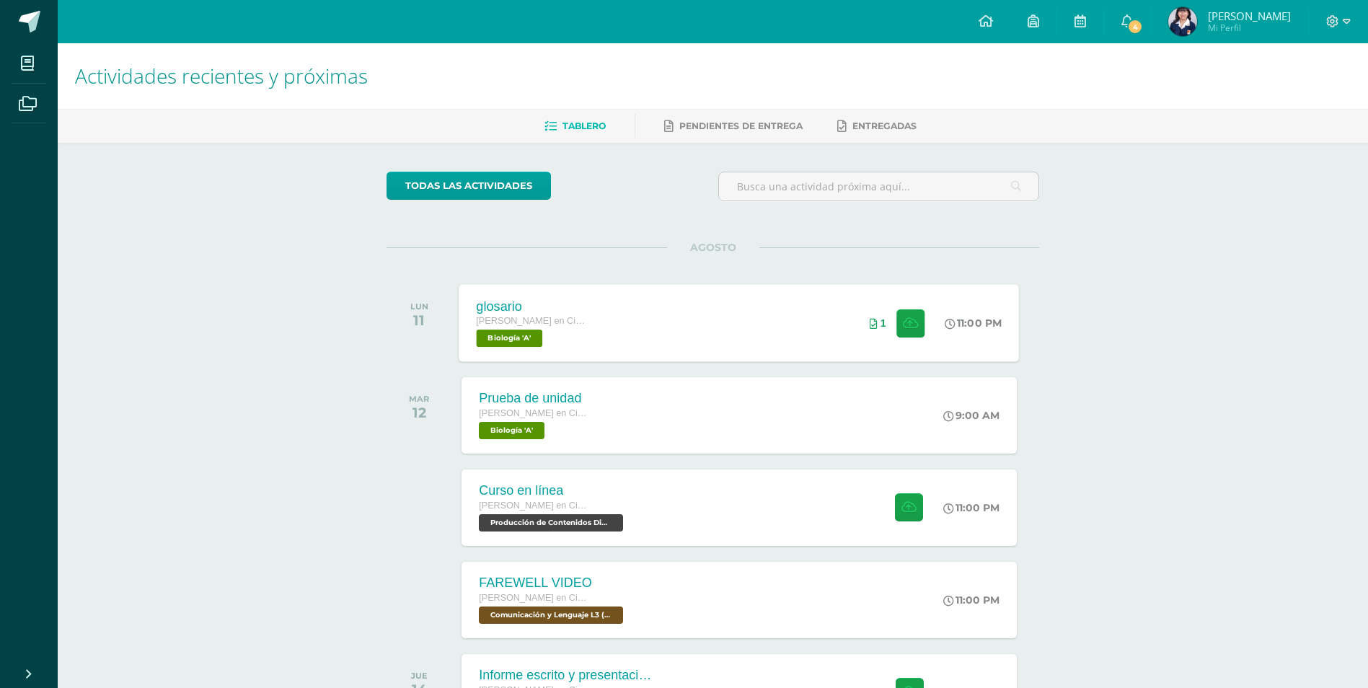
drag, startPoint x: 637, startPoint y: 338, endPoint x: 636, endPoint y: 318, distance: 20.2
click at [641, 336] on div "glosario Quinto Quinto Bachillerato en Ciencias y Letras con Orientación en Com…" at bounding box center [739, 322] width 560 height 77
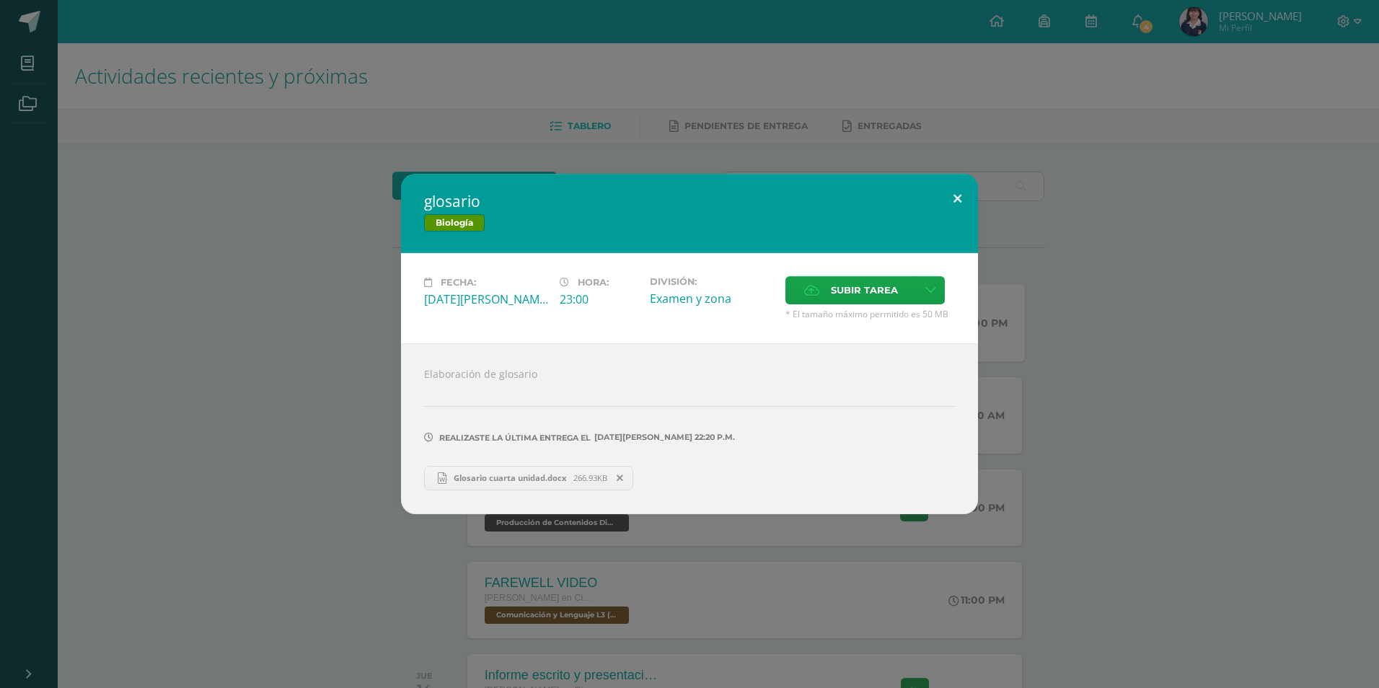
click at [960, 201] on button at bounding box center [957, 198] width 41 height 49
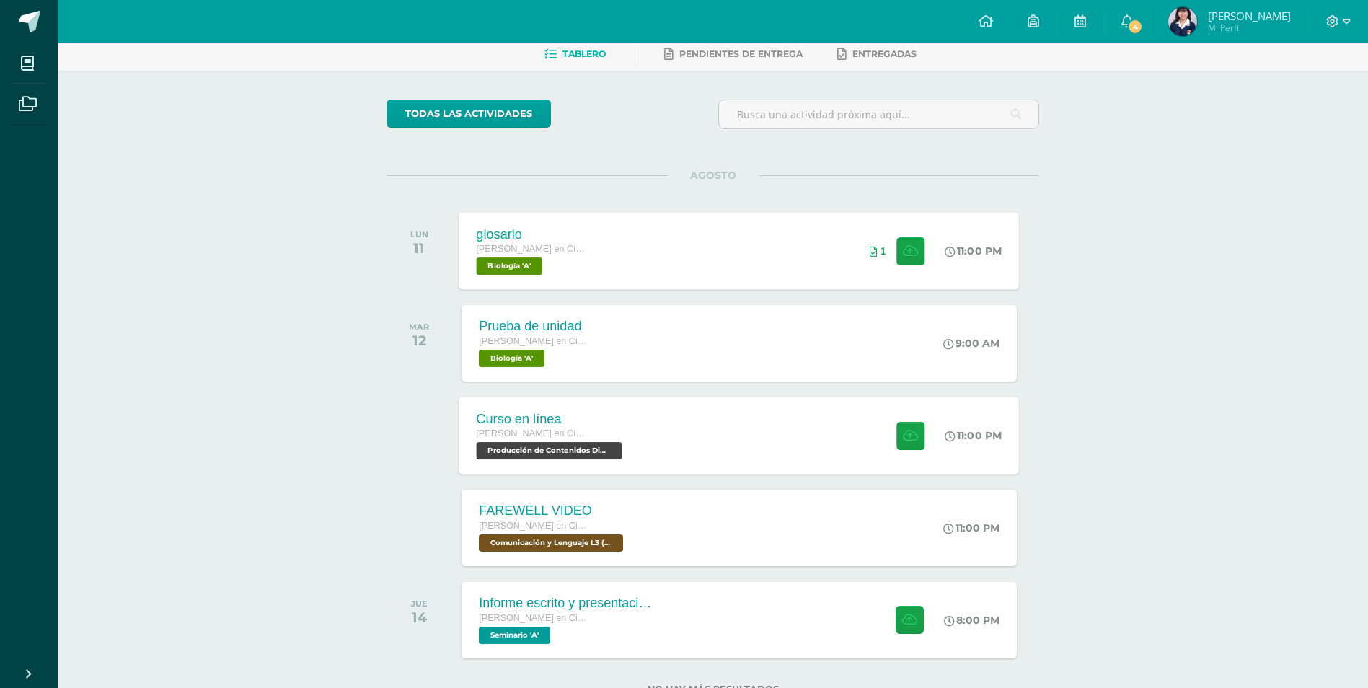
scroll to position [125, 0]
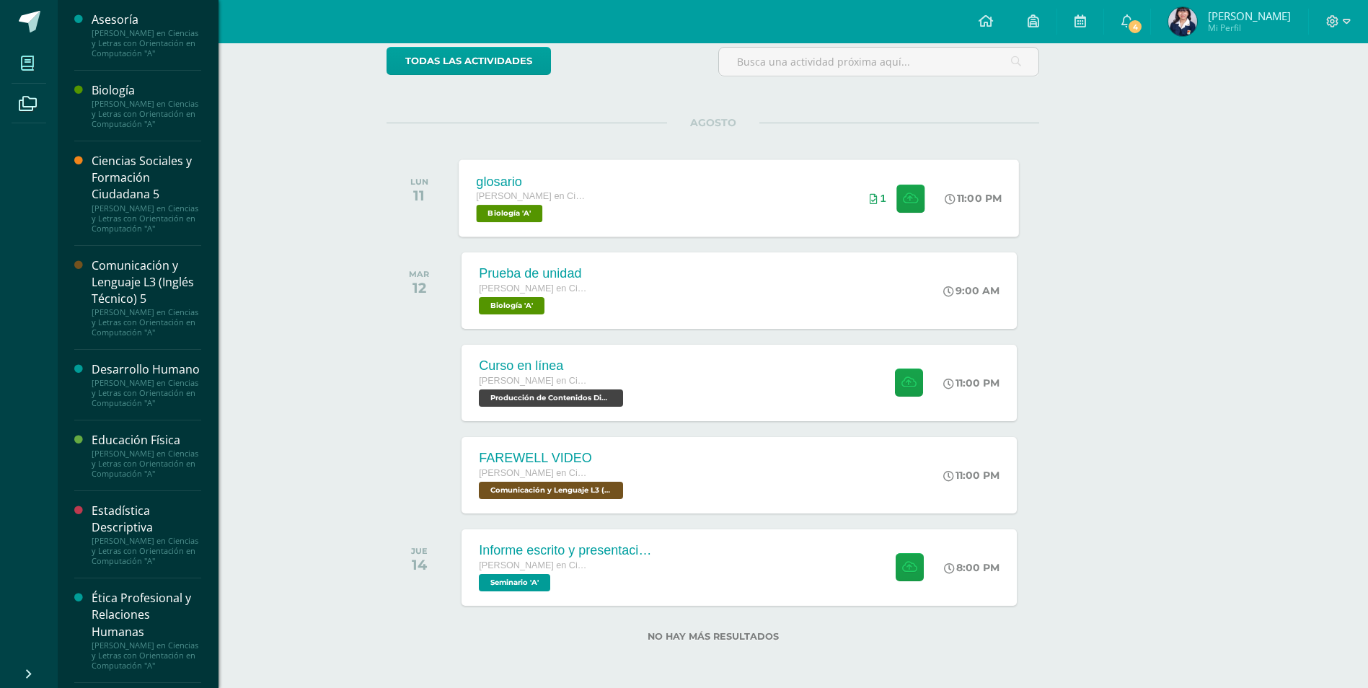
click at [12, 63] on span at bounding box center [28, 63] width 32 height 32
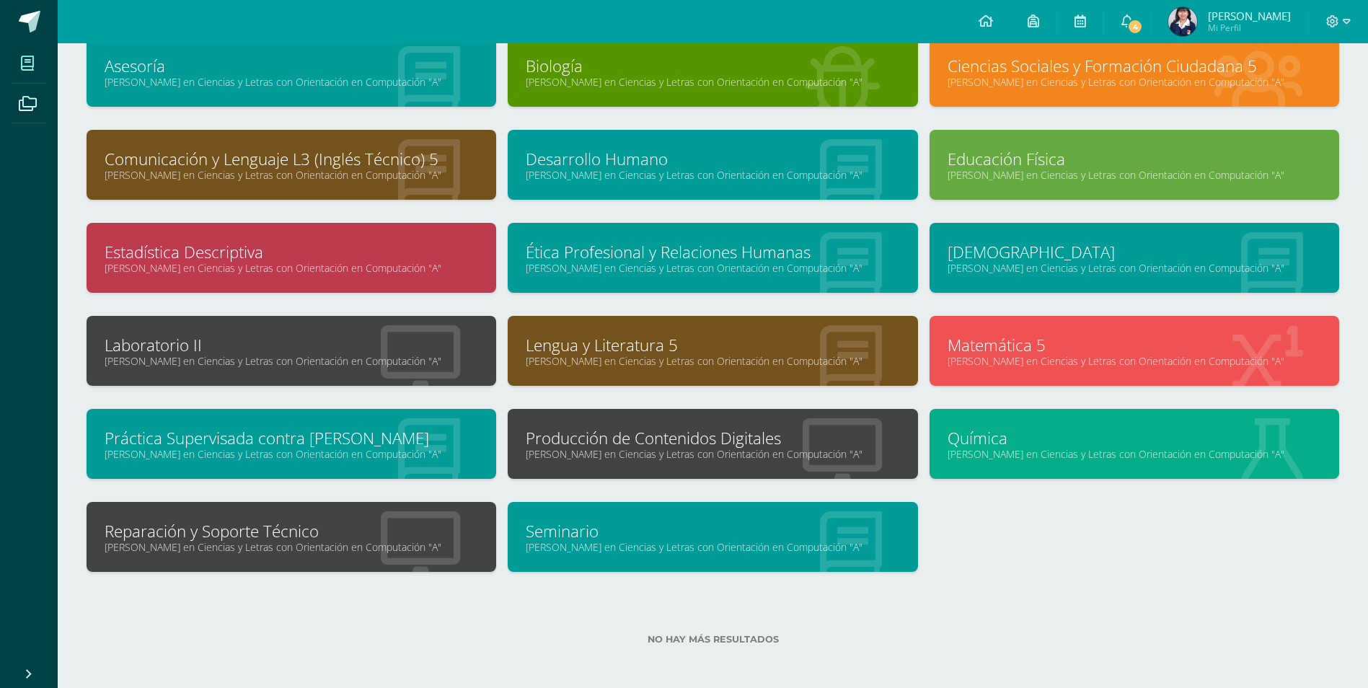
scroll to position [104, 0]
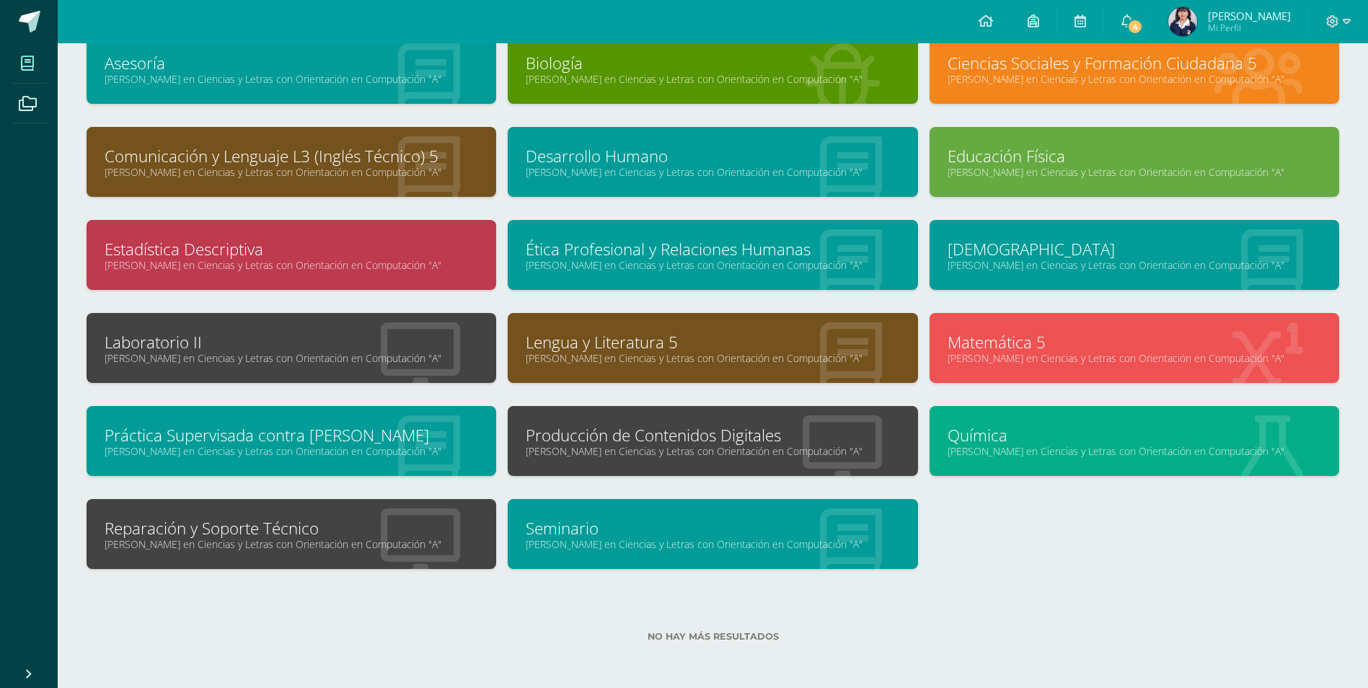
click at [244, 523] on link "Reparación y Soporte Técnico" at bounding box center [292, 528] width 374 height 22
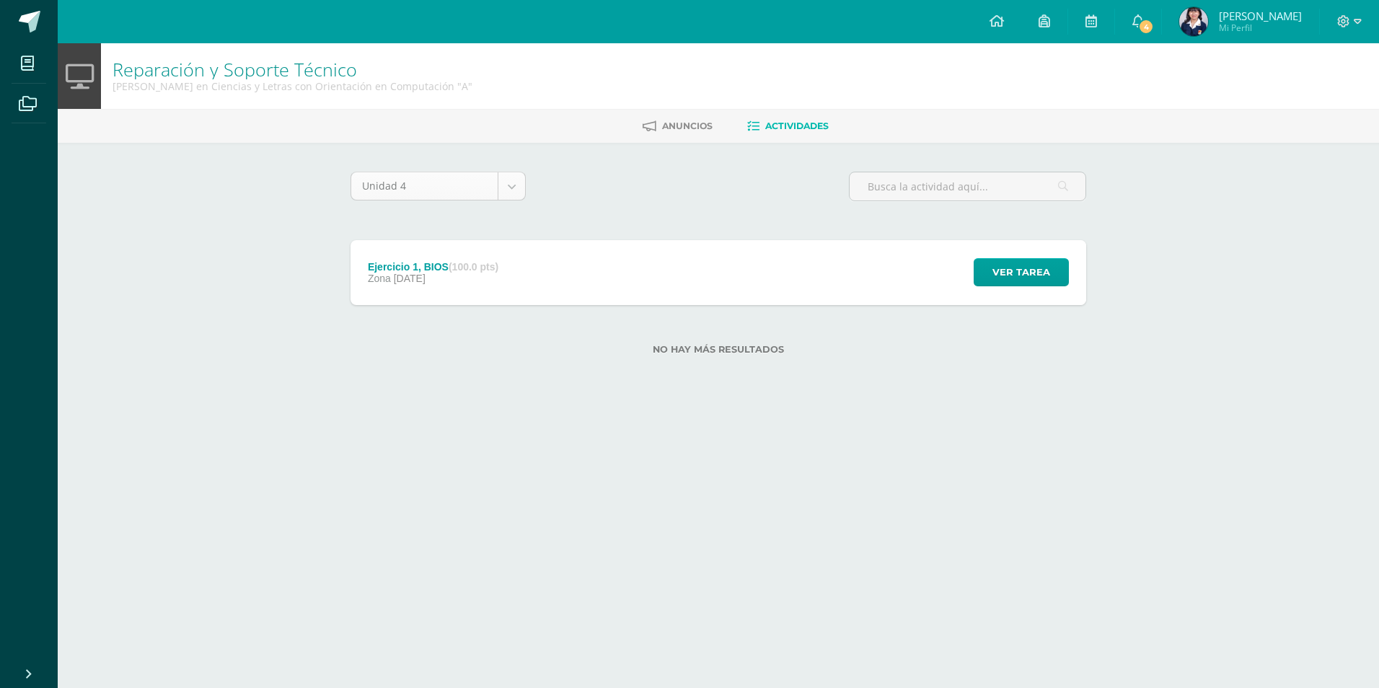
click at [464, 198] on body "Mis cursos Archivos Cerrar panel Asesoría [PERSON_NAME] en Ciencias y Letras co…" at bounding box center [689, 200] width 1379 height 401
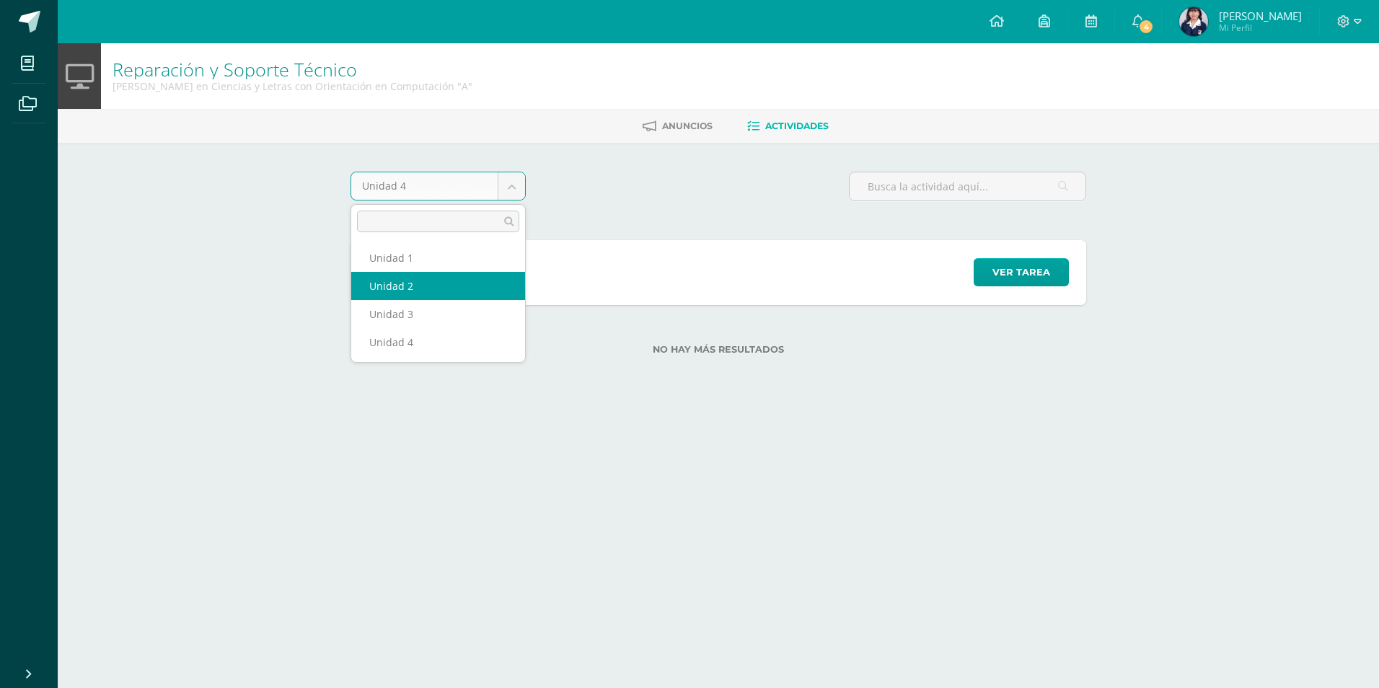
select select "Unidad 2"
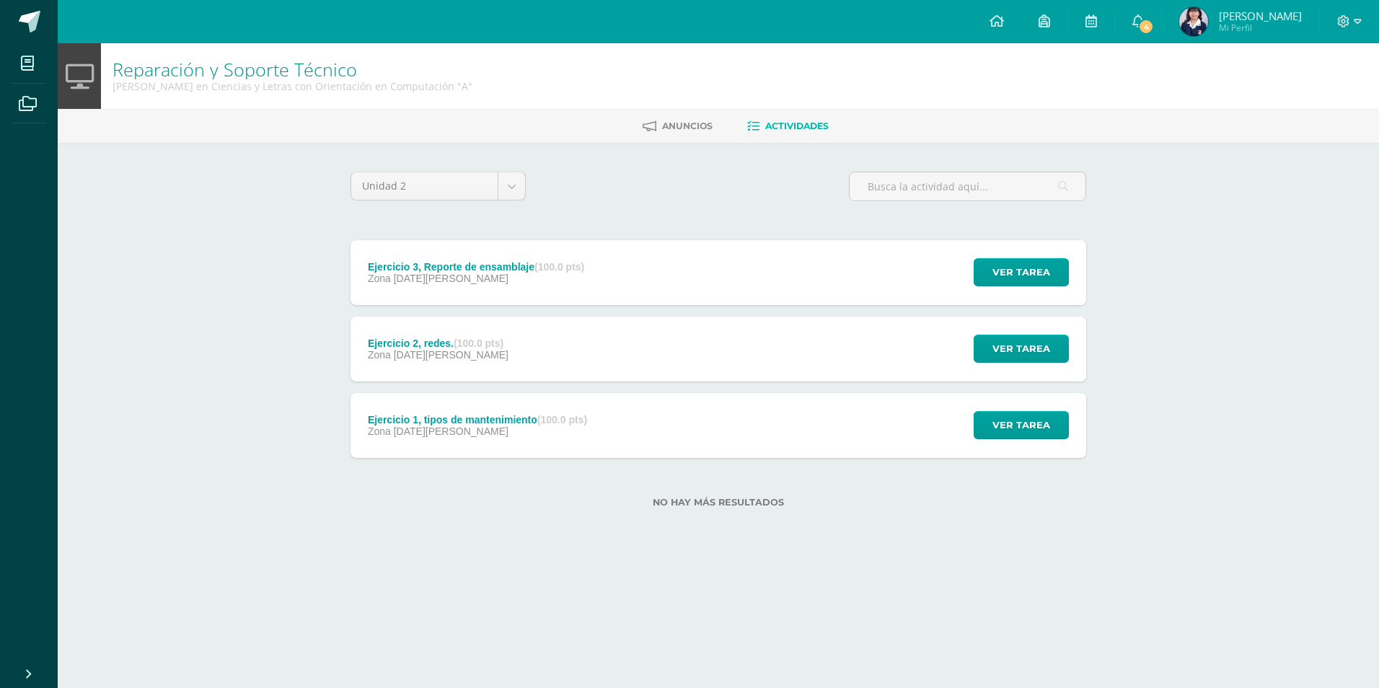
click at [764, 245] on div "Ejercicio 3, Reporte de ensamblaje (100.0 pts) Zona 23 de Abril Ver tarea Ejerc…" at bounding box center [719, 272] width 736 height 65
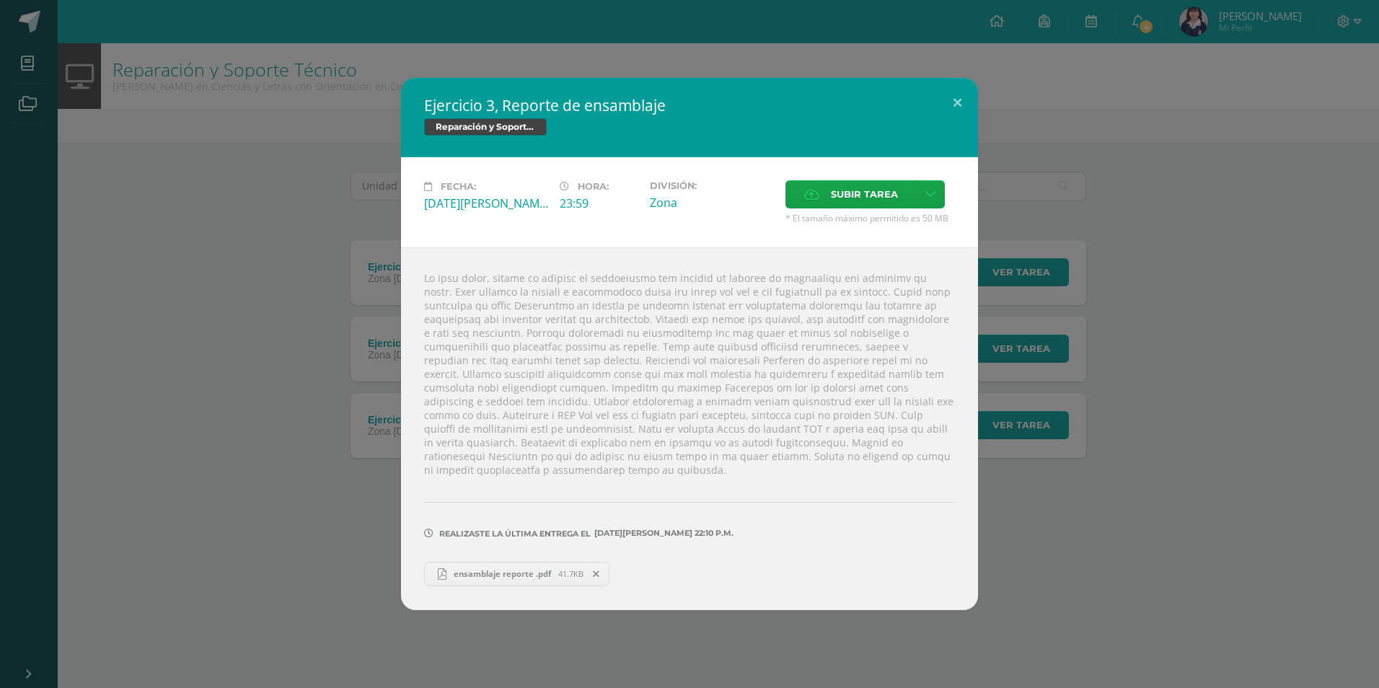
click at [506, 574] on link "ensamblaje reporte .pdf 41.7KB" at bounding box center [516, 574] width 185 height 25
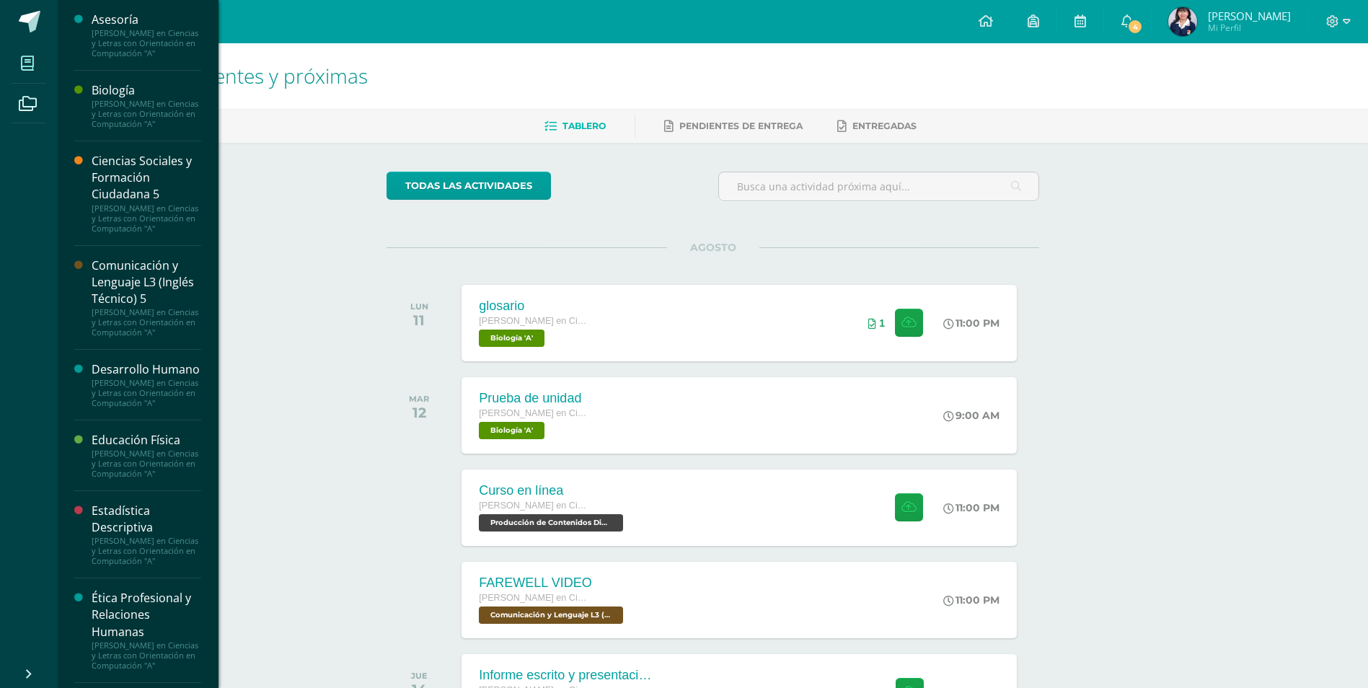
click at [26, 51] on span at bounding box center [28, 63] width 32 height 32
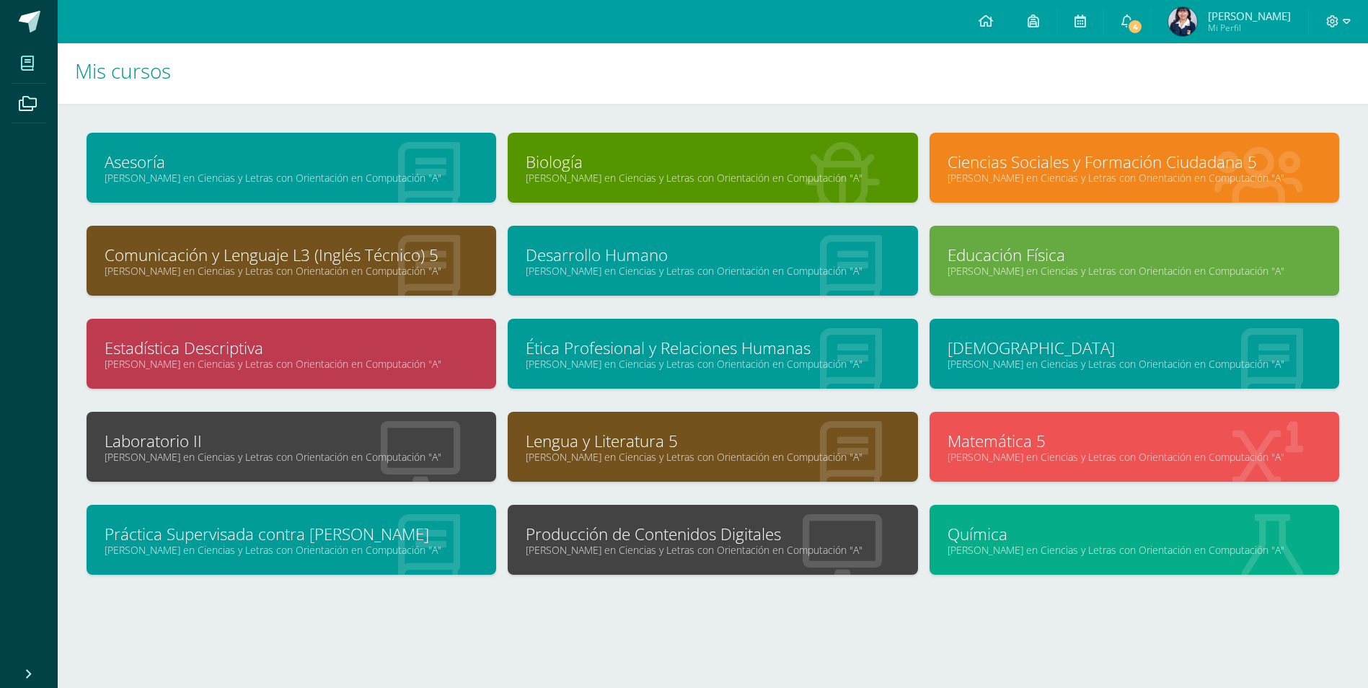
scroll to position [6, 0]
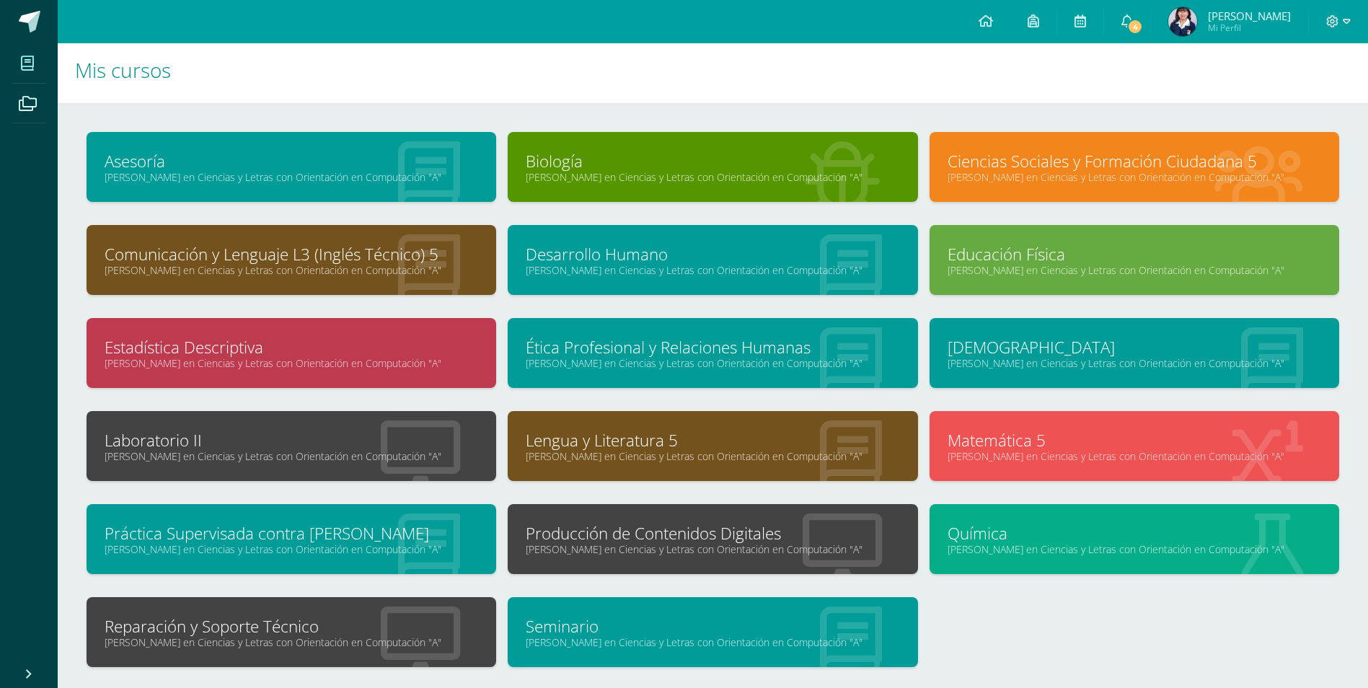
click at [635, 563] on div "Producción de Contenidos Digitales [PERSON_NAME] en Ciencias y Letras con Orien…" at bounding box center [713, 539] width 410 height 70
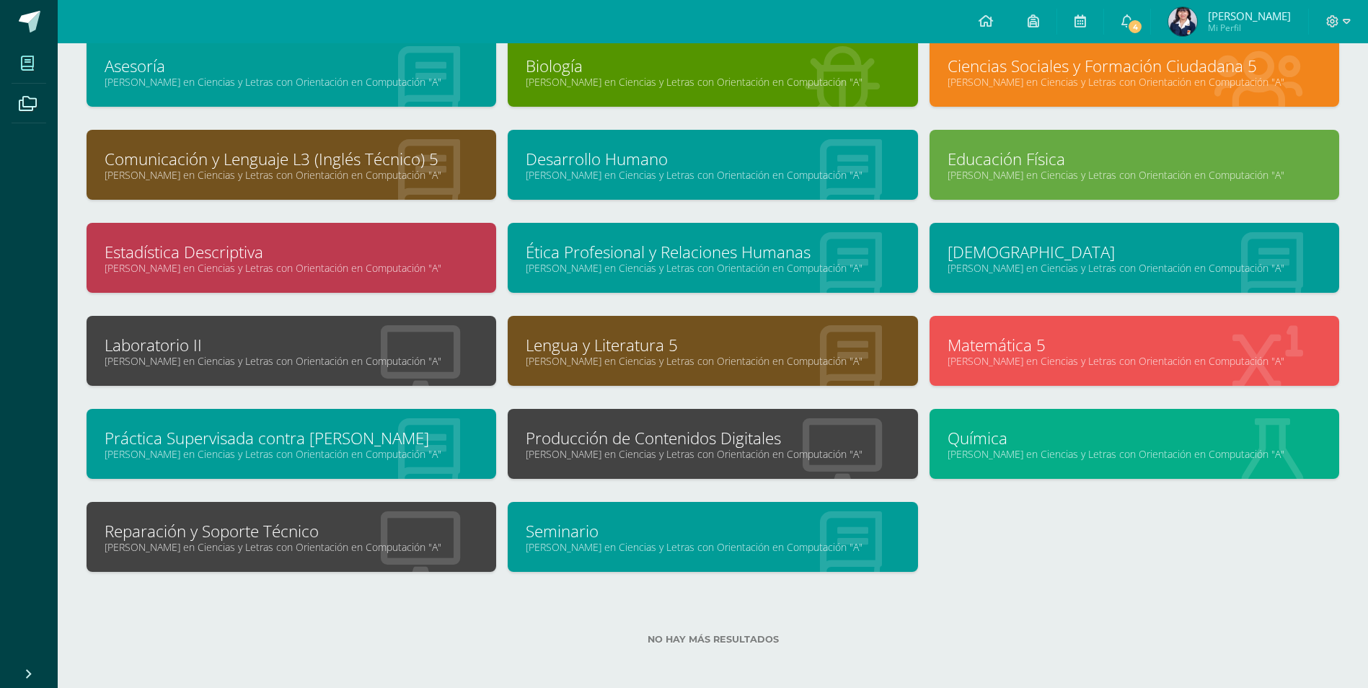
scroll to position [104, 0]
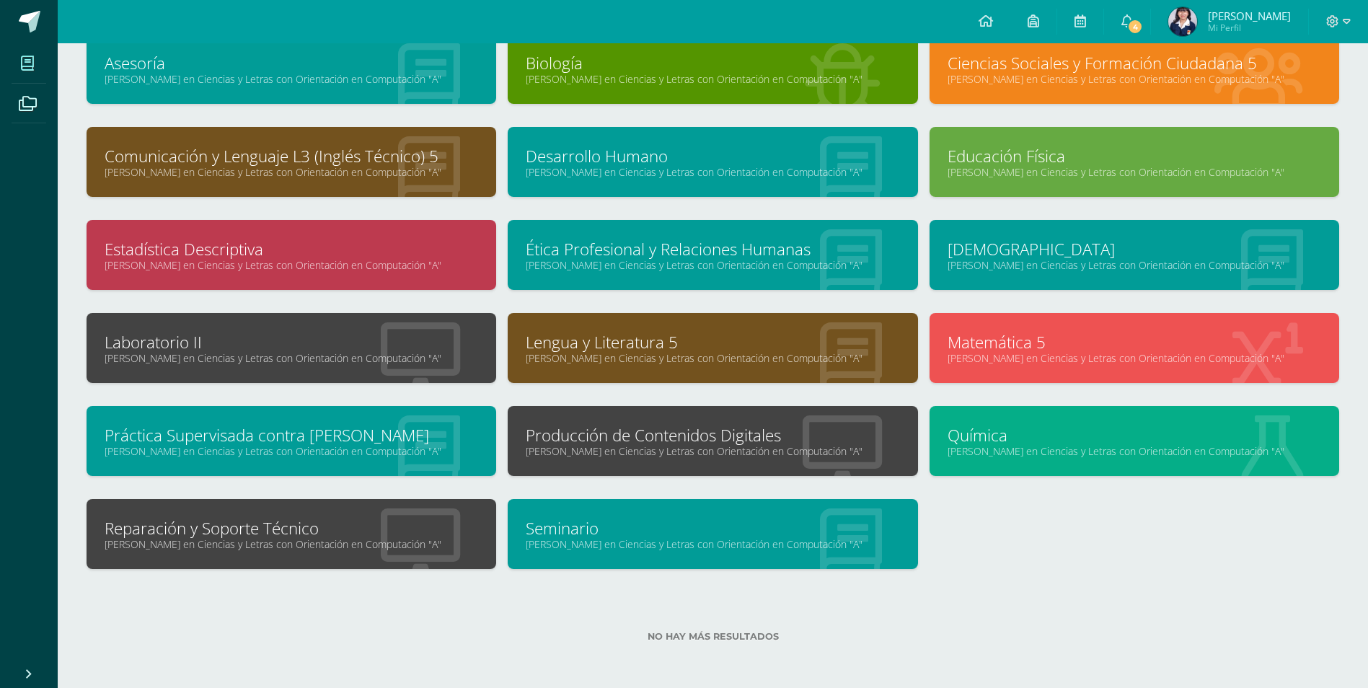
click at [393, 510] on icon at bounding box center [420, 543] width 79 height 71
click at [403, 523] on link "Reparación y Soporte Técnico" at bounding box center [292, 528] width 374 height 22
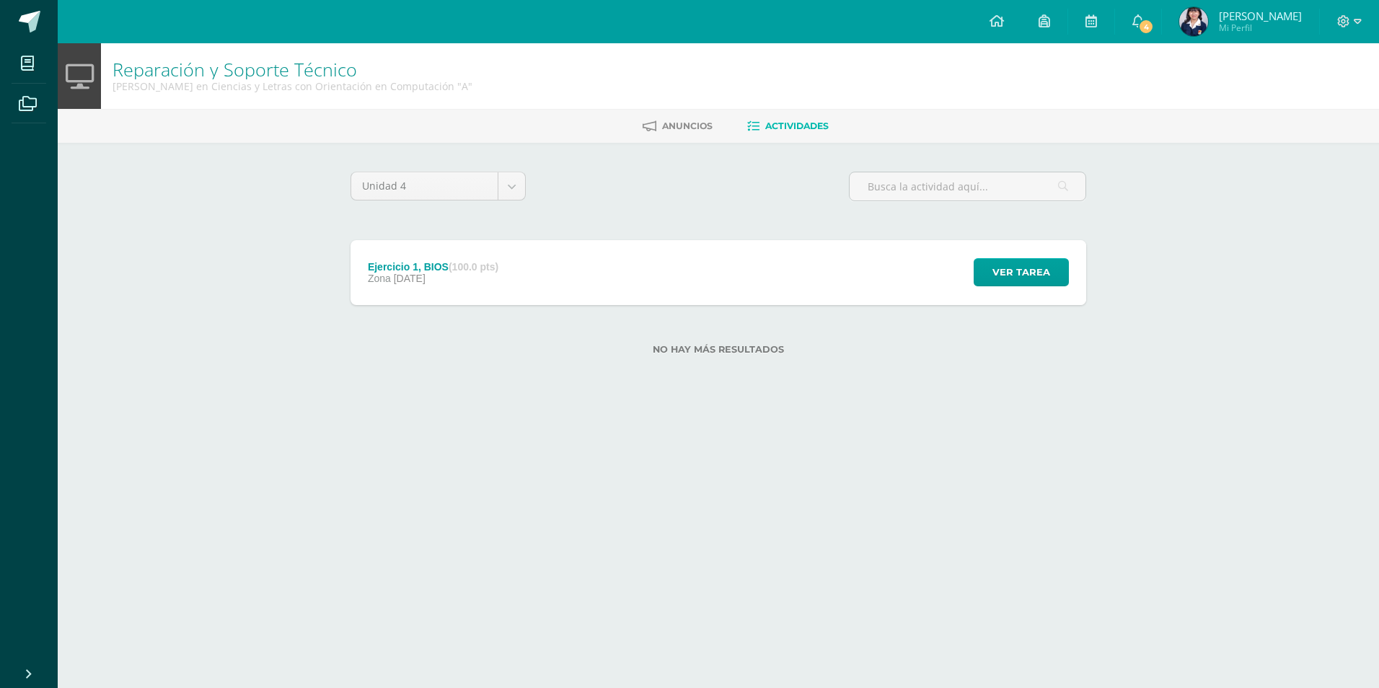
click at [462, 200] on div "Unidad 4 Unidad 1 Unidad 2 Unidad 3 Unidad 4" at bounding box center [438, 192] width 187 height 41
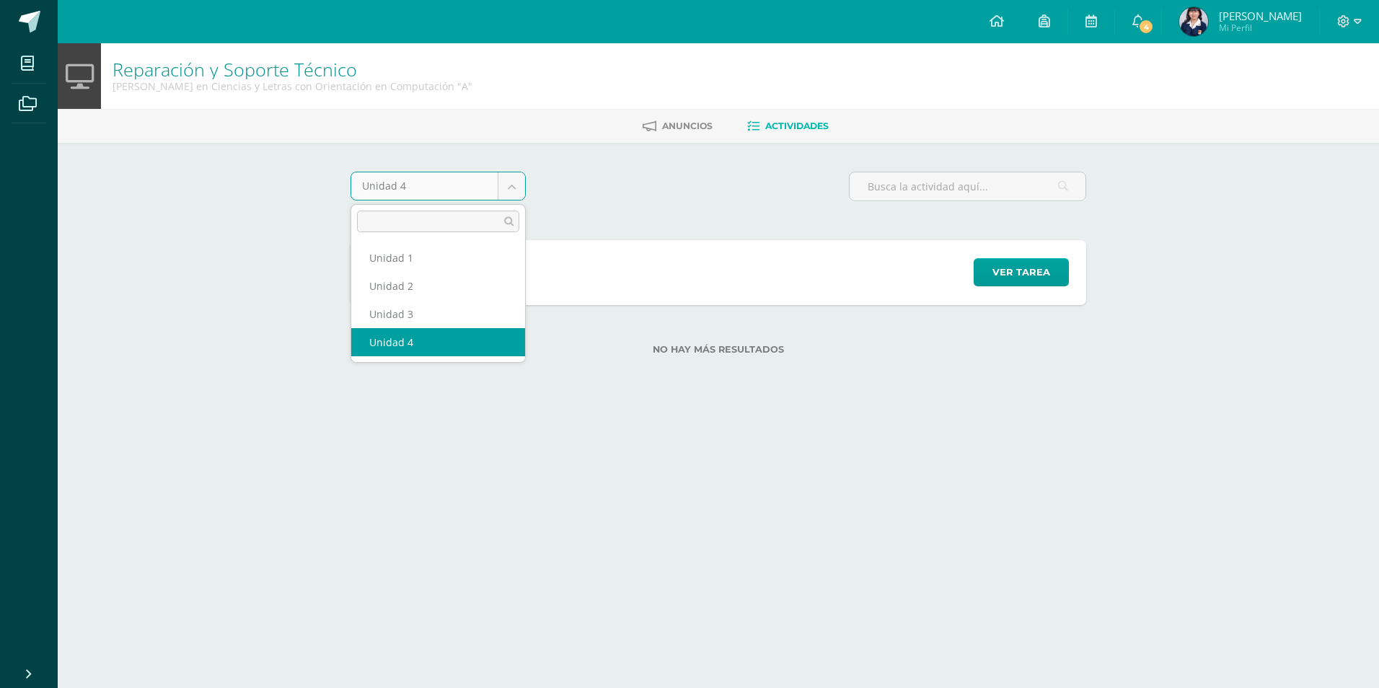
click at [475, 190] on body "Mis cursos Archivos Cerrar panel Asesoría [PERSON_NAME] en Ciencias y Letras co…" at bounding box center [689, 200] width 1379 height 401
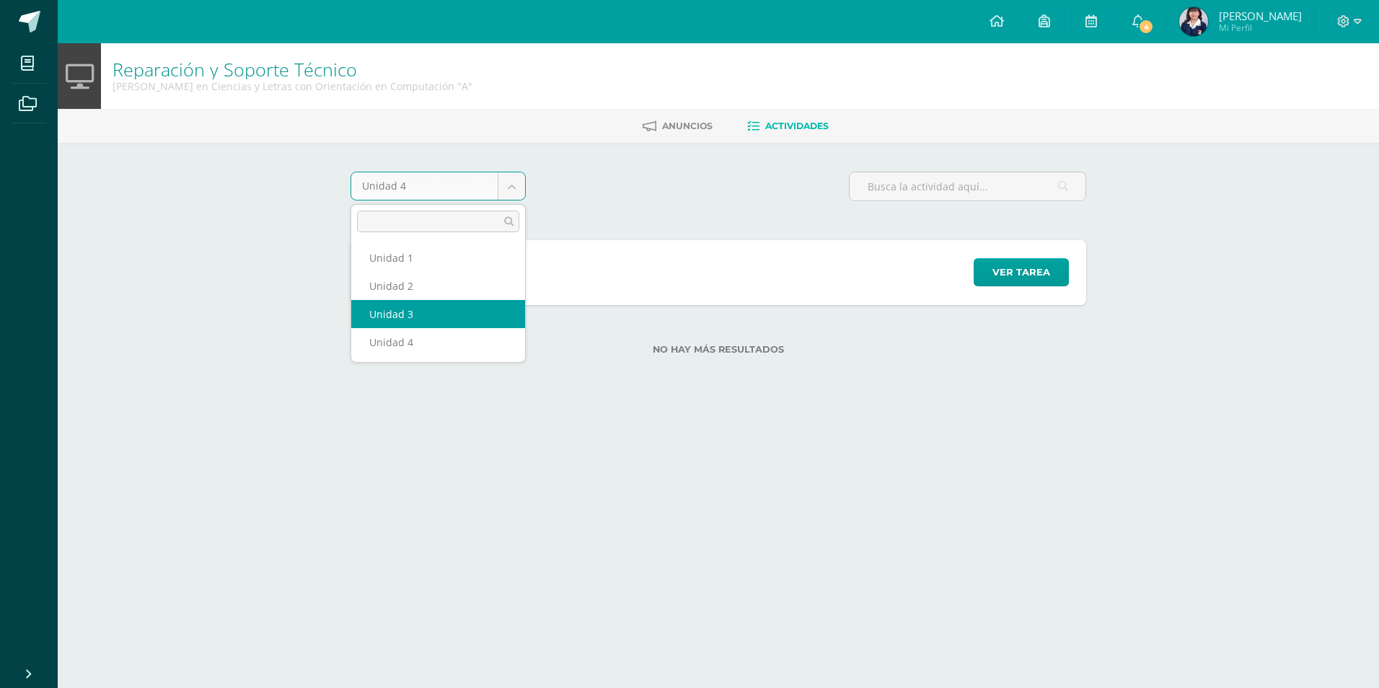
select select "Unidad 3"
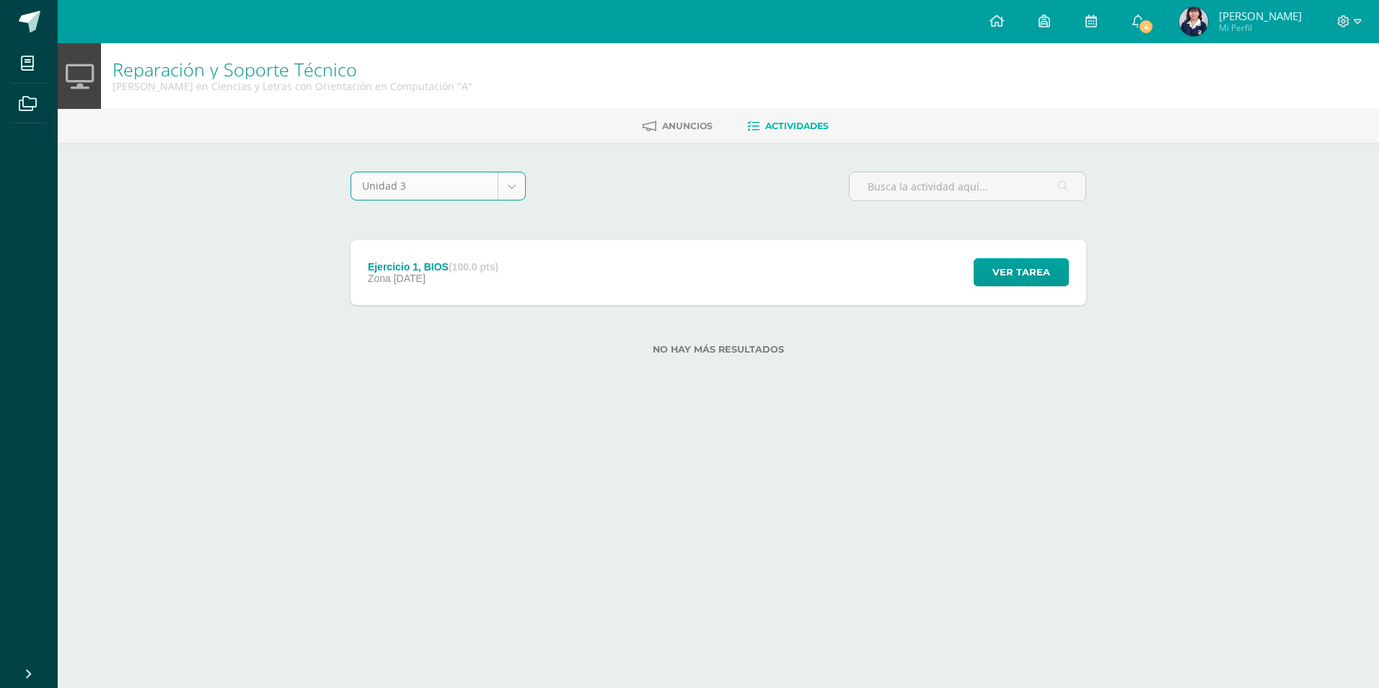
click at [464, 202] on div "Unidad 3 Unidad 1 Unidad 2 Unidad 3 Unidad 4" at bounding box center [438, 192] width 187 height 41
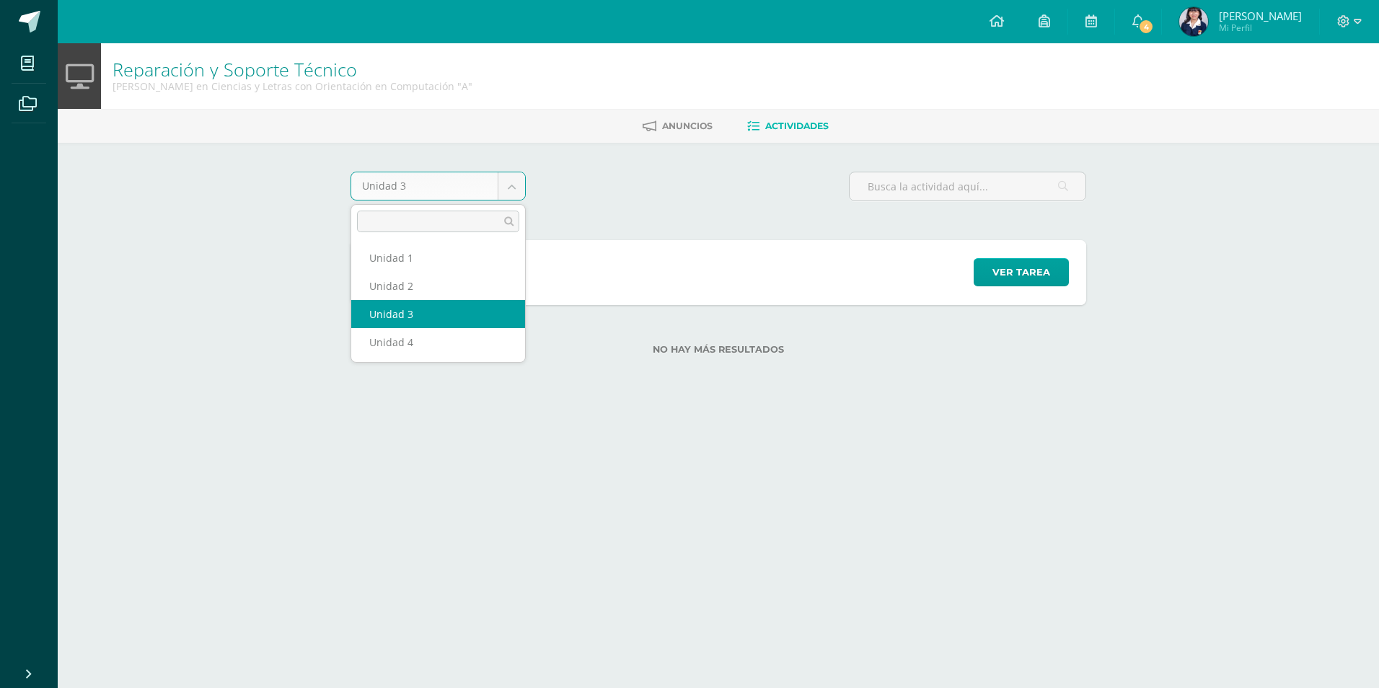
click at [474, 183] on body "Mis cursos Archivos Cerrar panel Asesoría [PERSON_NAME] en Ciencias y Letras co…" at bounding box center [689, 200] width 1379 height 401
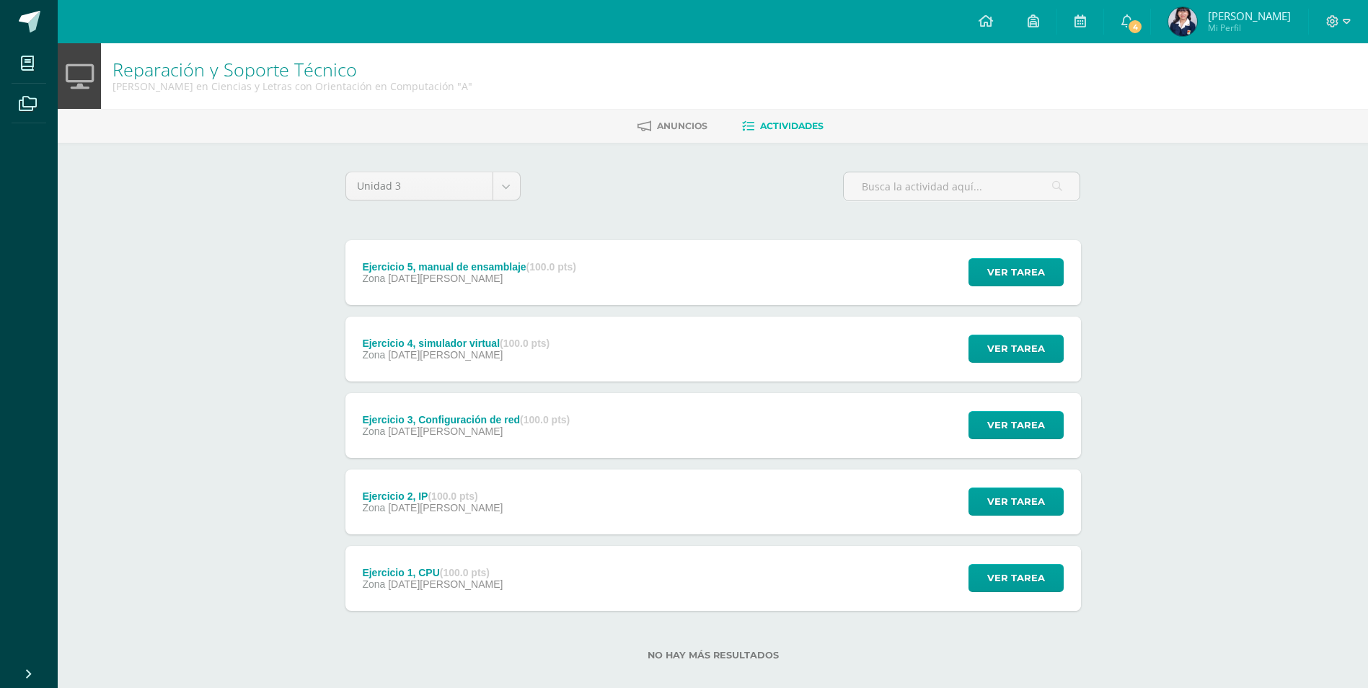
click at [471, 272] on div "Ejercicio 5, manual de ensamblaje (100.0 pts)" at bounding box center [468, 267] width 213 height 12
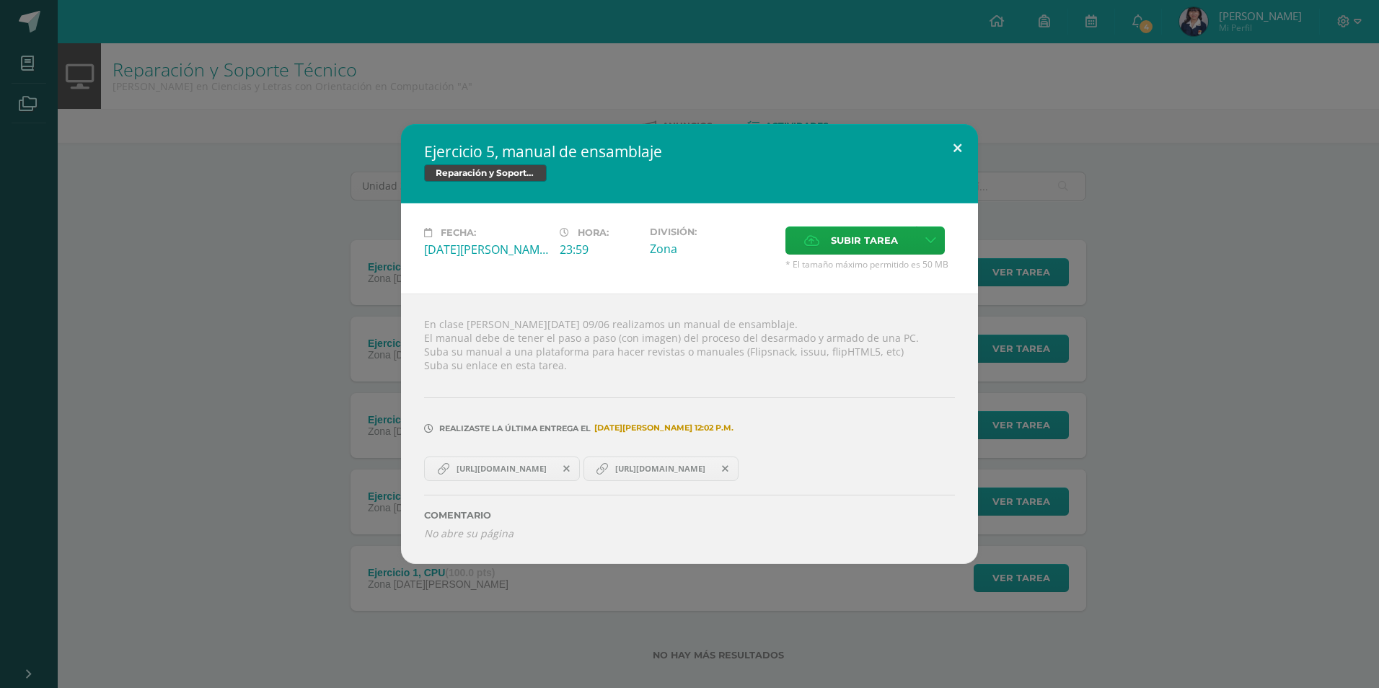
click at [953, 151] on button at bounding box center [957, 148] width 41 height 49
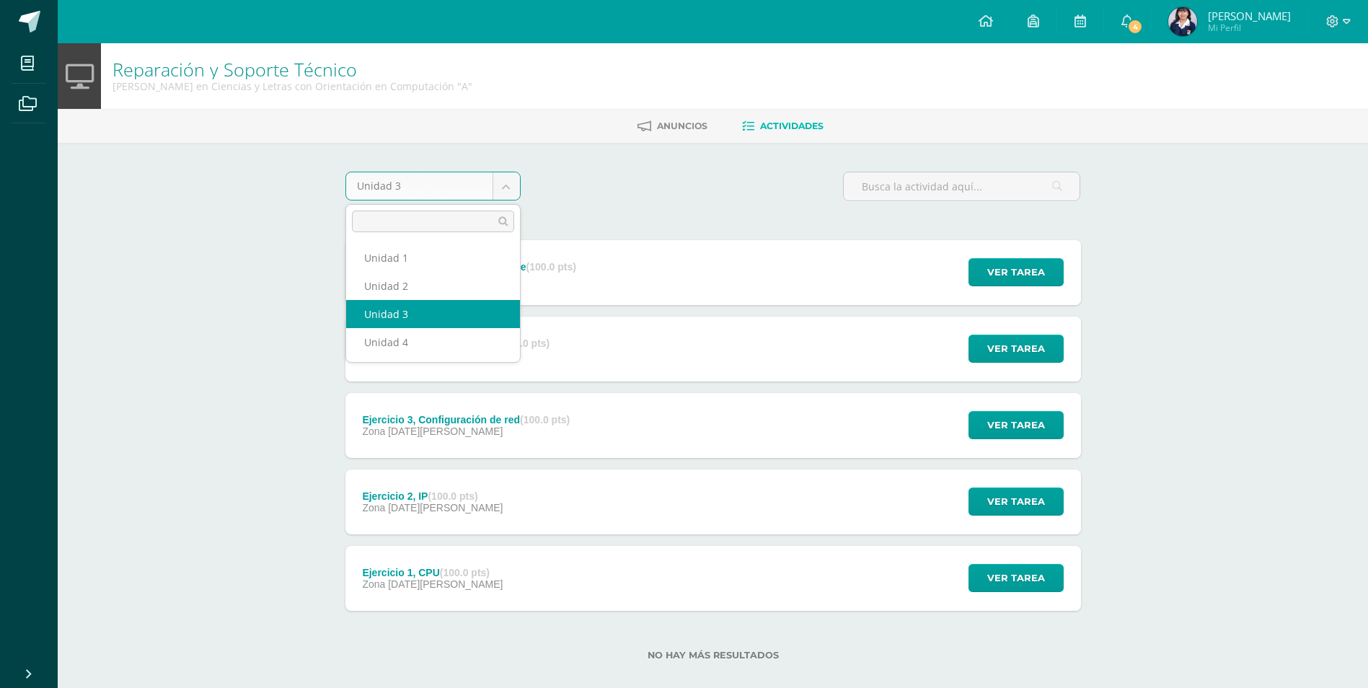
click at [479, 187] on body "Mis cursos Archivos Cerrar panel Asesoría [PERSON_NAME] en Ciencias y Letras co…" at bounding box center [684, 353] width 1368 height 707
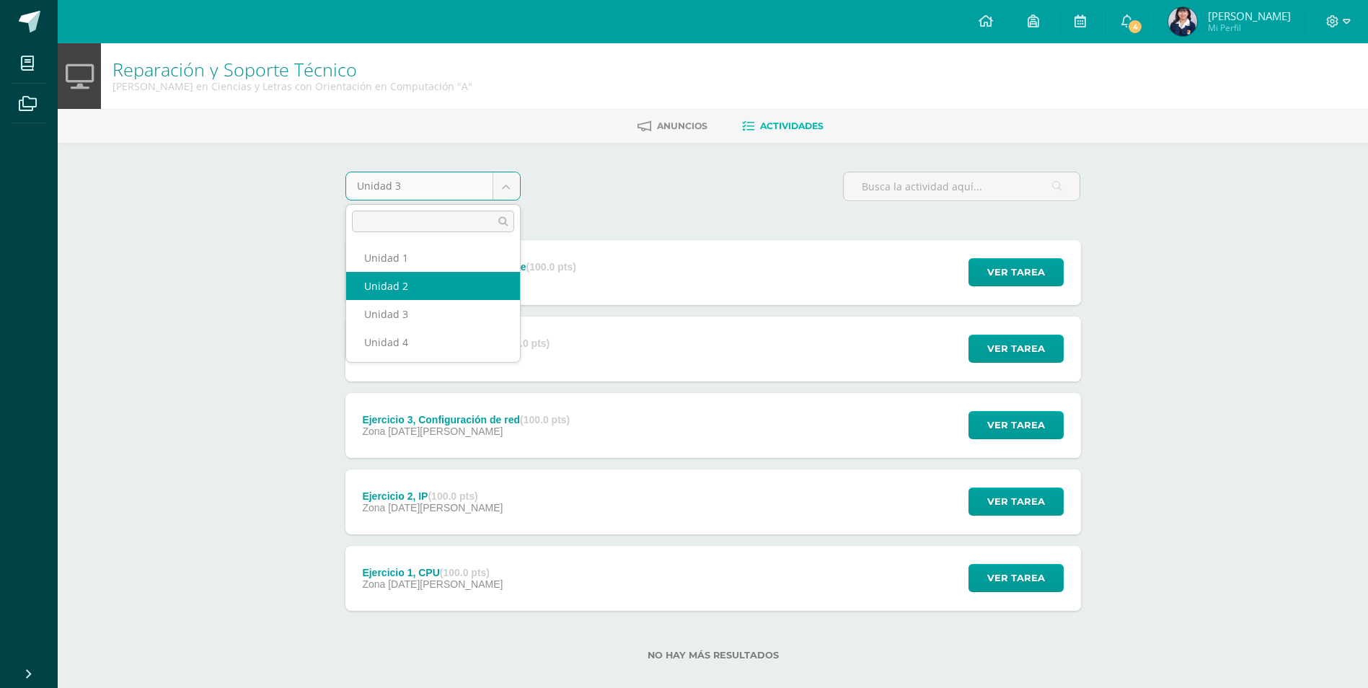
select select "Unidad 2"
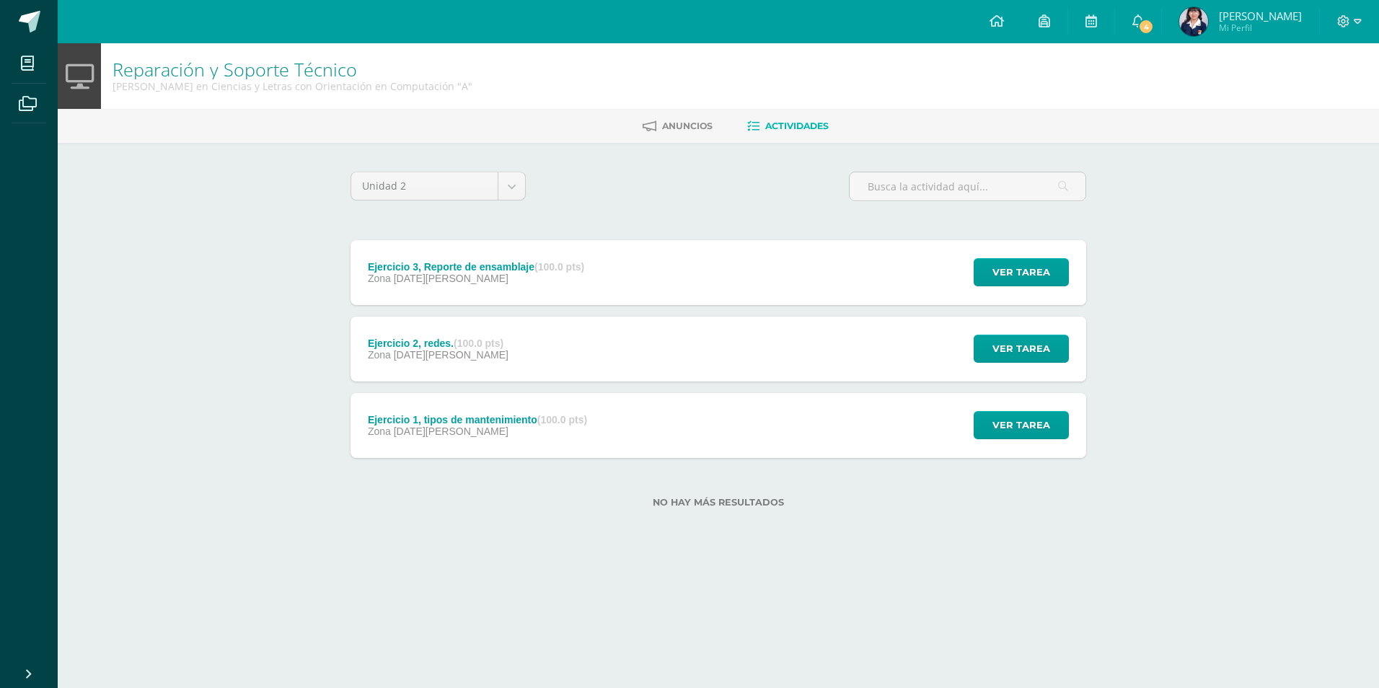
click at [499, 281] on div "Zona 23 de Abril" at bounding box center [476, 279] width 216 height 12
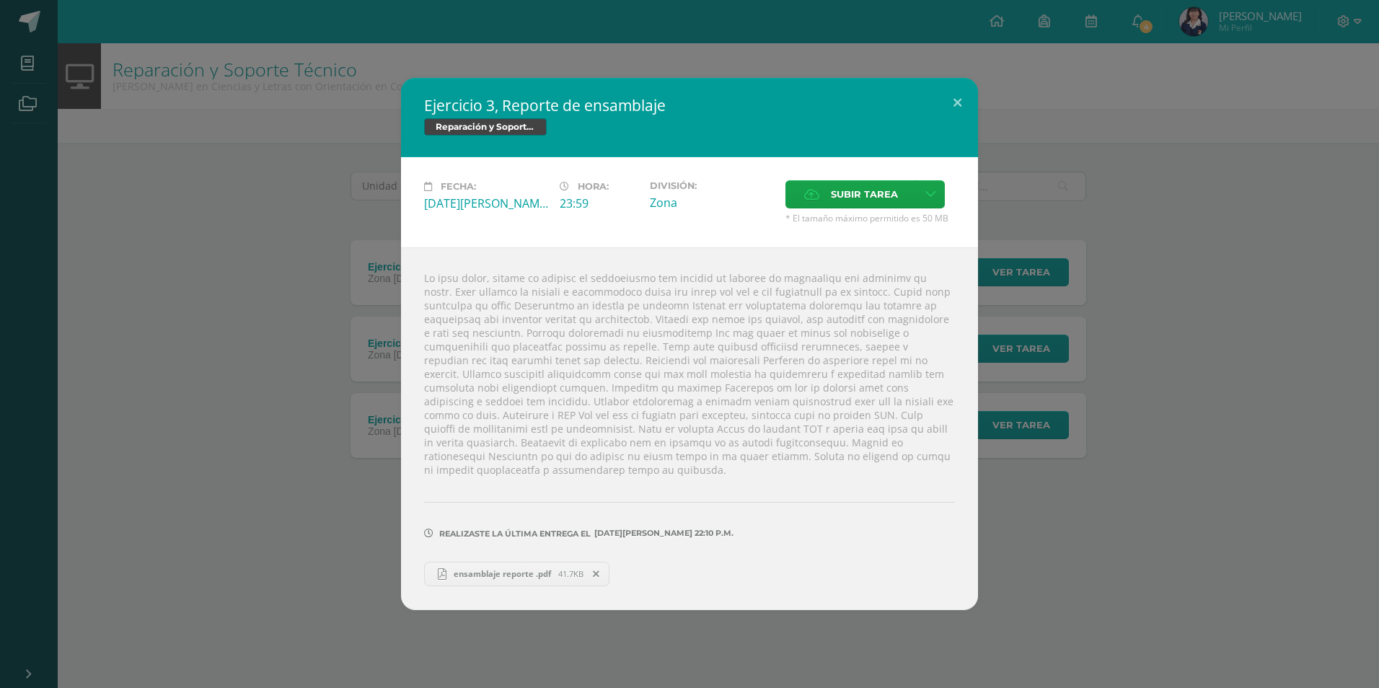
click at [489, 568] on span "ensamblaje reporte .pdf" at bounding box center [502, 573] width 112 height 11
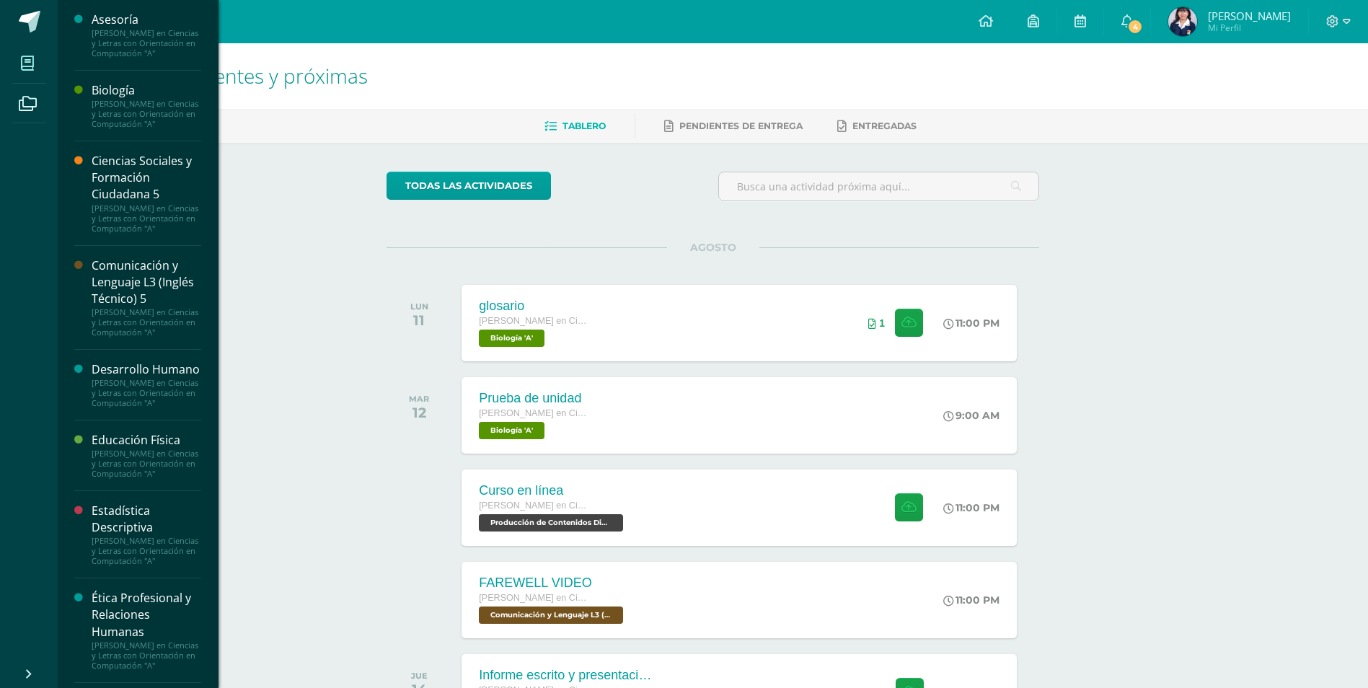
click at [12, 52] on span at bounding box center [28, 63] width 32 height 32
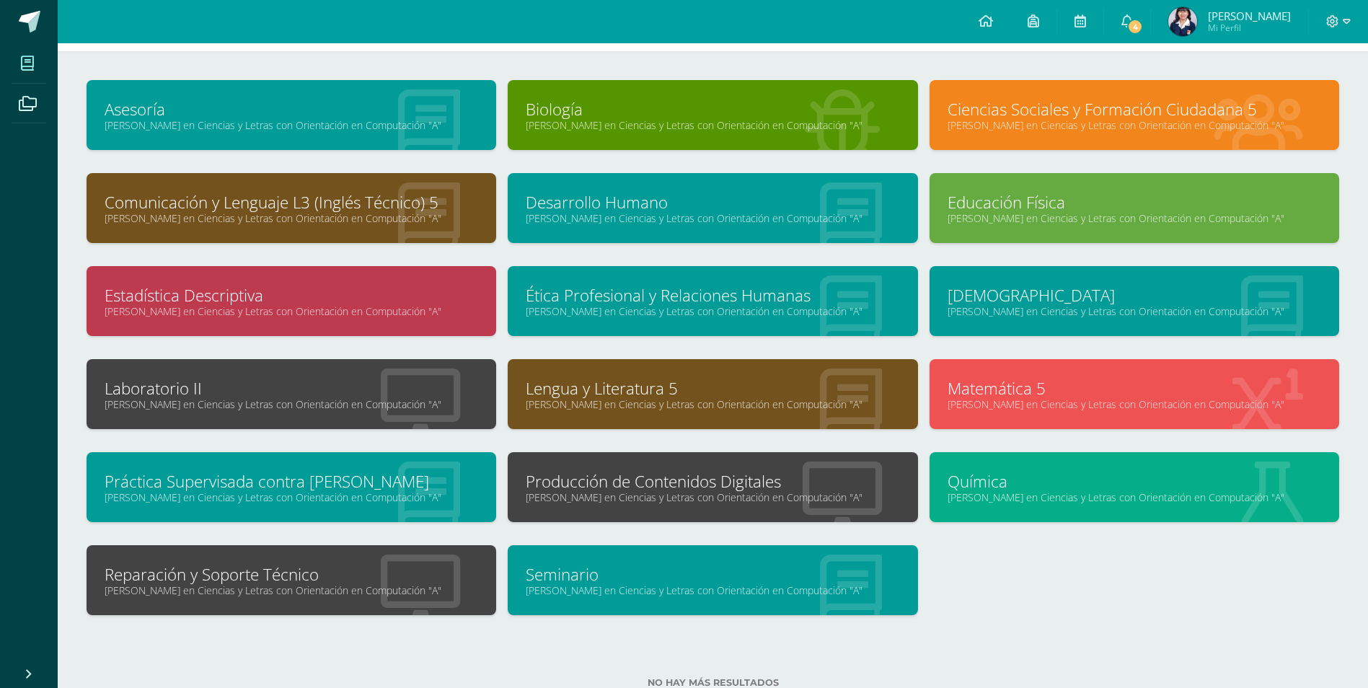
scroll to position [104, 0]
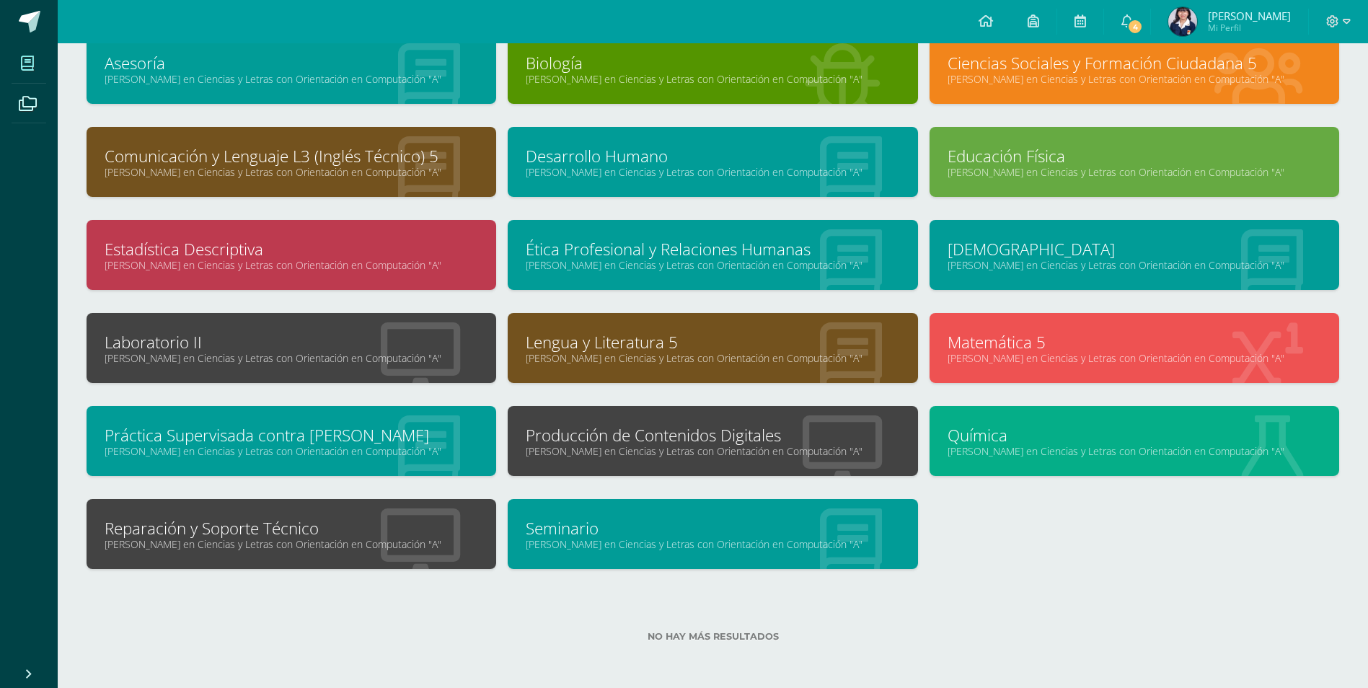
click at [331, 522] on link "Reparación y Soporte Técnico" at bounding box center [292, 528] width 374 height 22
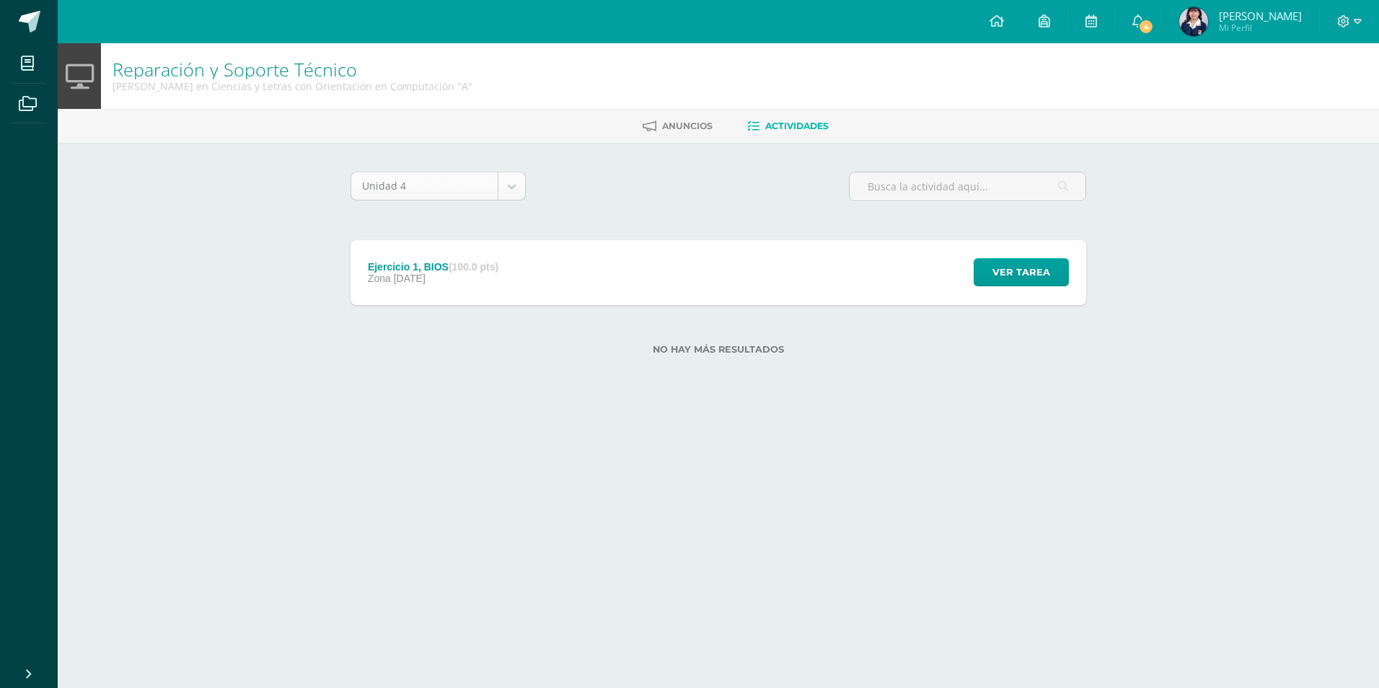
click at [454, 198] on body "Mis cursos Archivos Cerrar panel Asesoría [PERSON_NAME] en Ciencias y Letras co…" at bounding box center [689, 200] width 1379 height 401
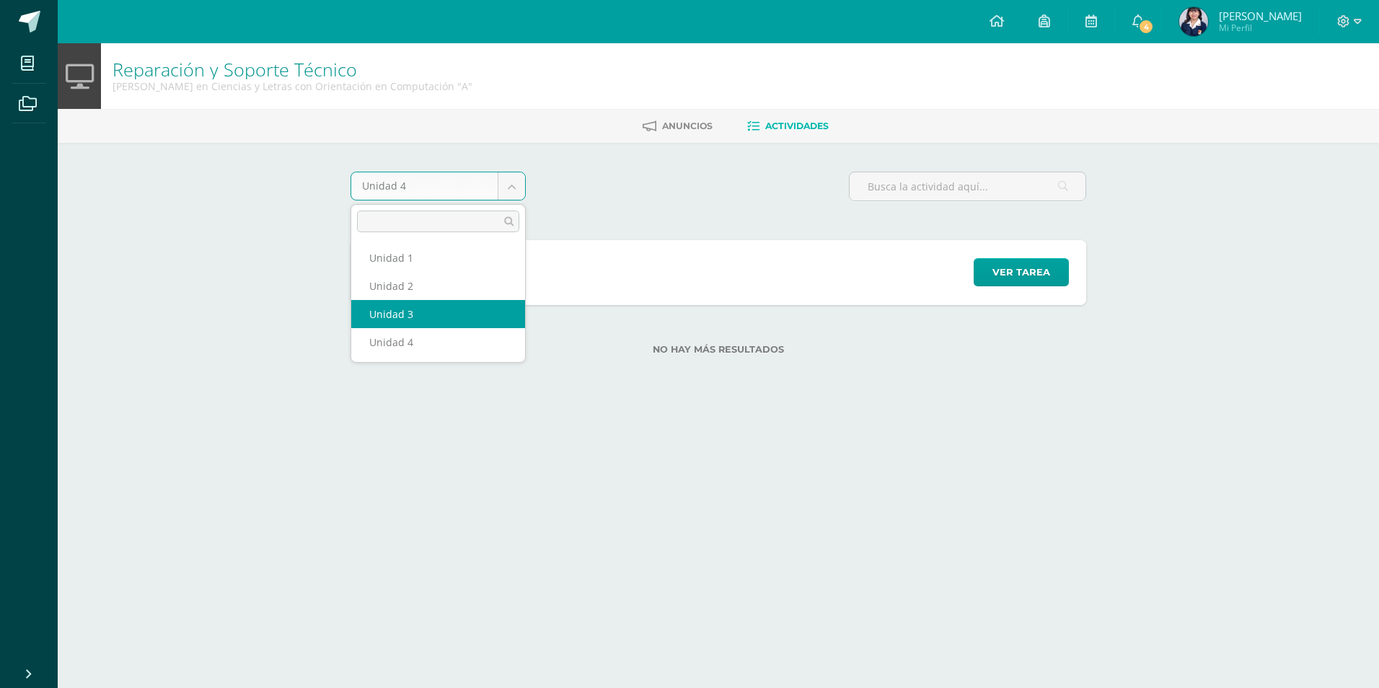
select select "Unidad 3"
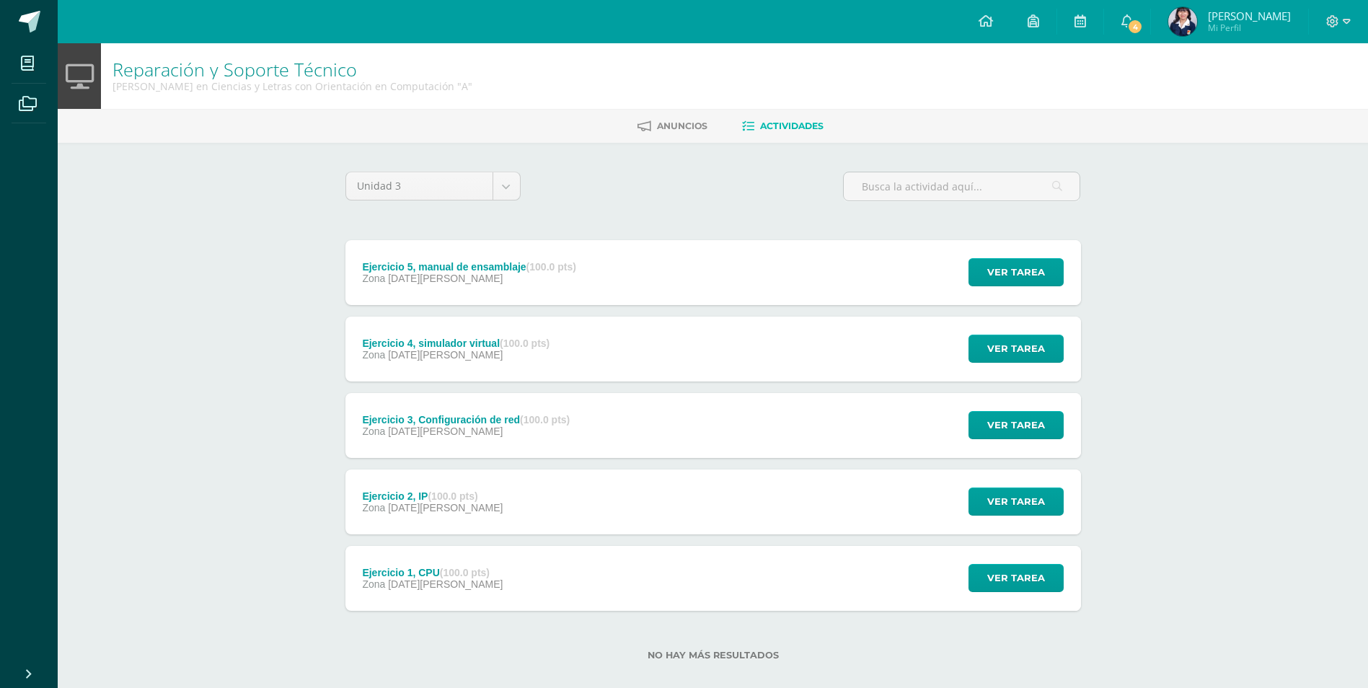
click at [482, 198] on body "Mis cursos Archivos Cerrar panel Asesoría Quinto Quinto Bachillerato en Ciencia…" at bounding box center [684, 353] width 1368 height 707
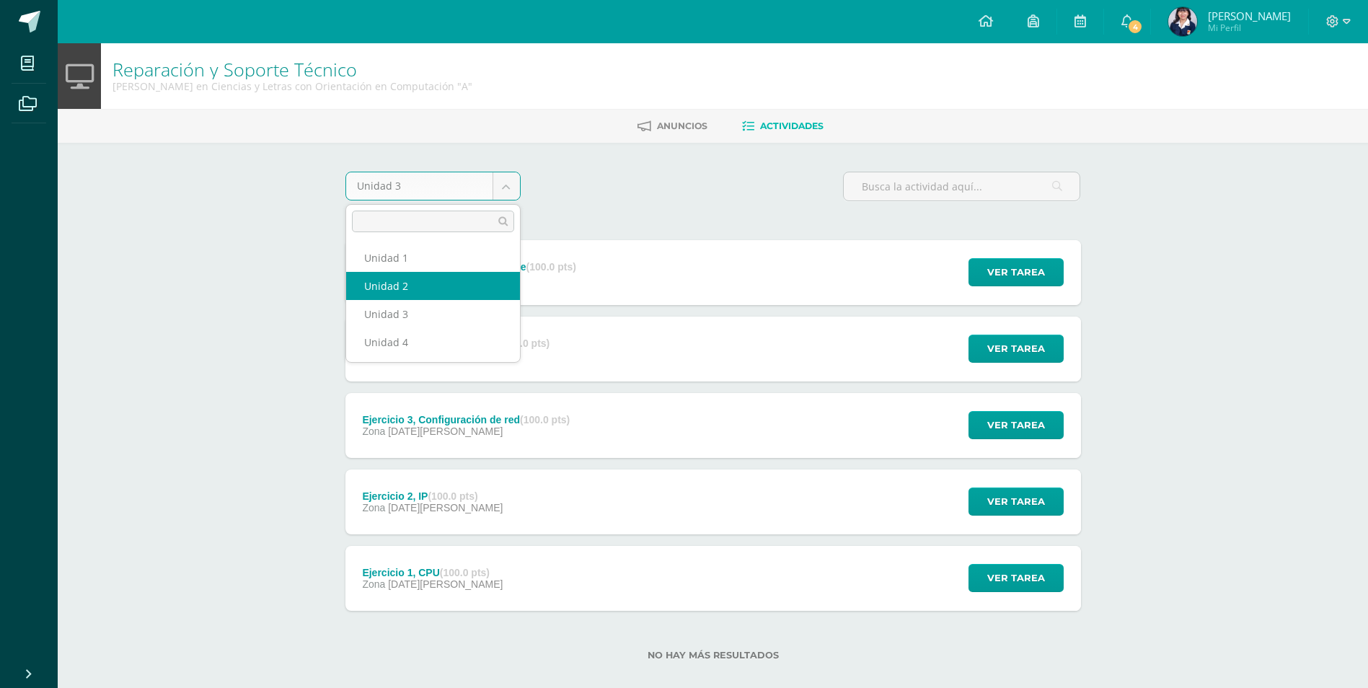
select select "Unidad 2"
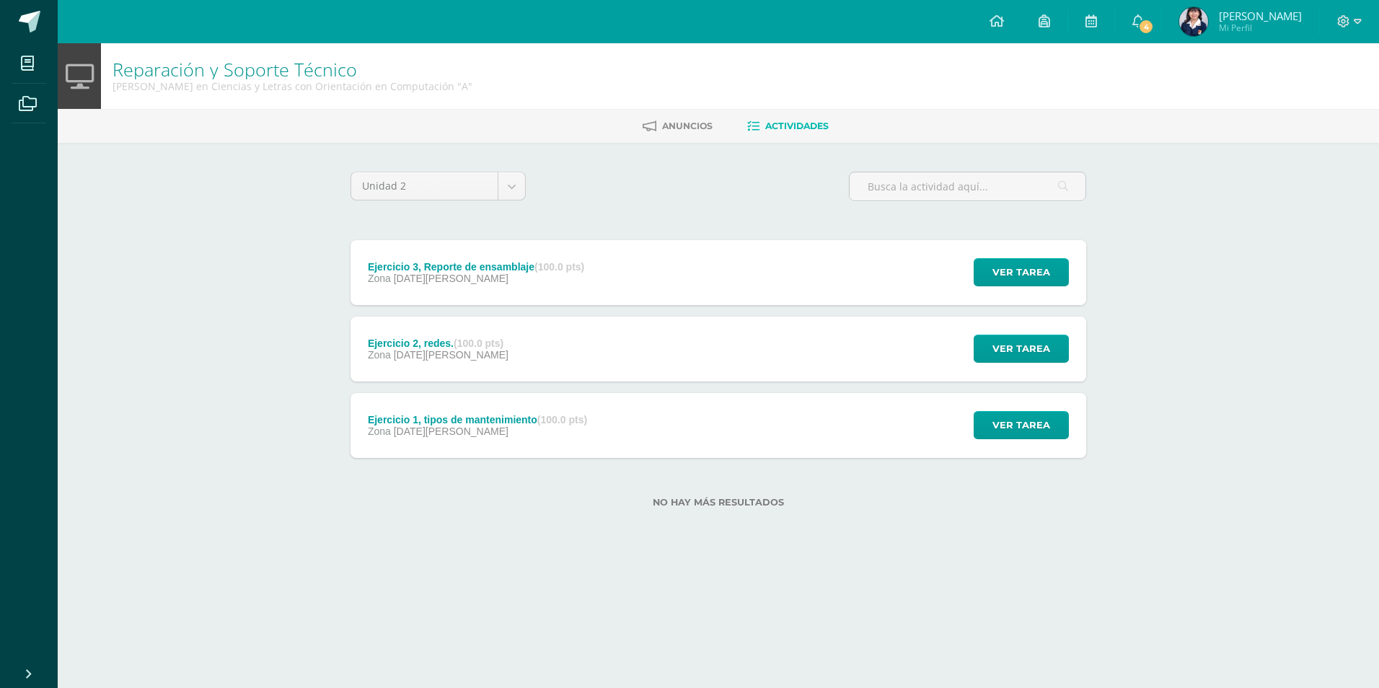
click at [457, 275] on div "Zona [DATE][PERSON_NAME]" at bounding box center [476, 279] width 216 height 12
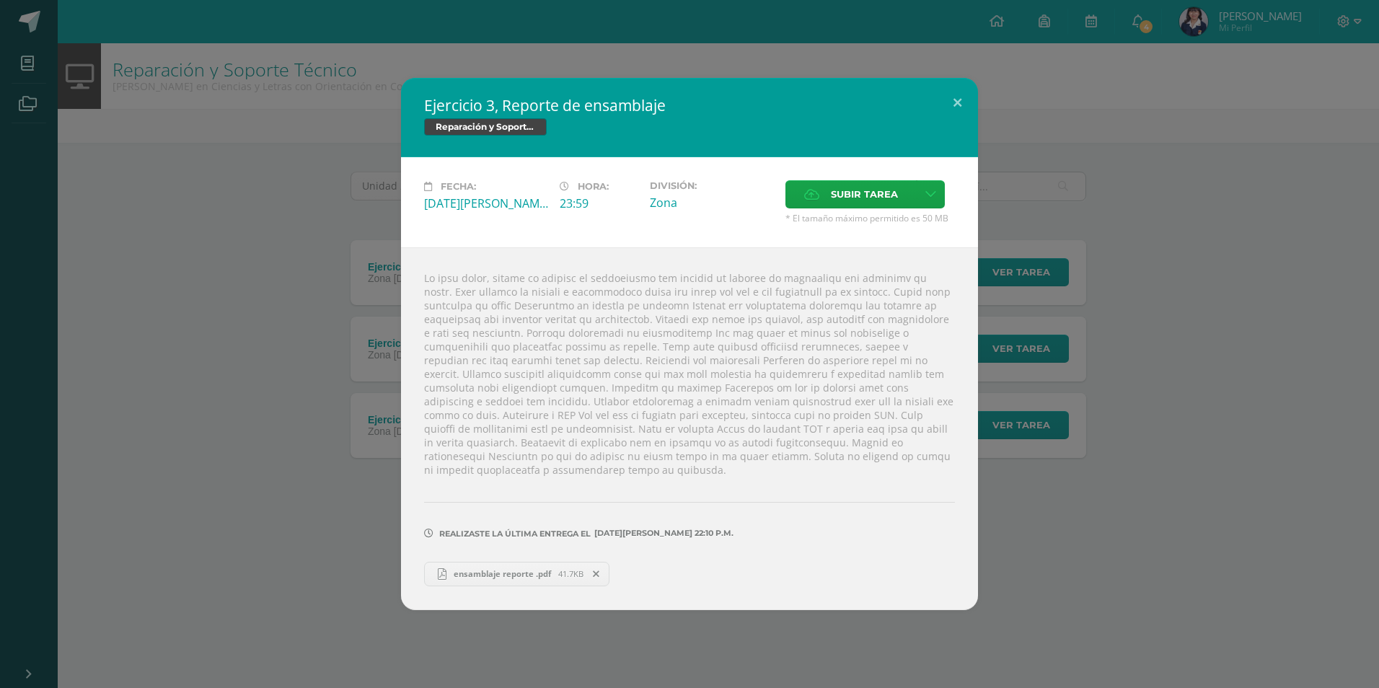
click at [506, 562] on link "ensamblaje reporte .pdf 41.7KB" at bounding box center [516, 574] width 185 height 25
